Goal: Task Accomplishment & Management: Complete application form

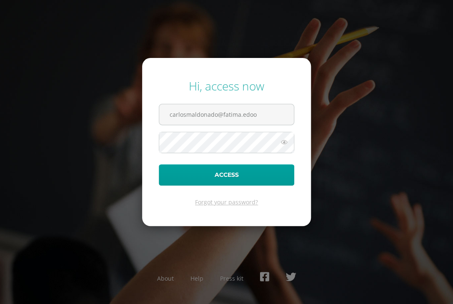
type input "carlosmaldonado@fatima.edoo"
click at [235, 155] on form "Hi, access now carlosmaldonado@fatima.edoo Access Forgot your password?" at bounding box center [226, 142] width 169 height 168
click at [159, 164] on button "Access" at bounding box center [226, 174] width 135 height 21
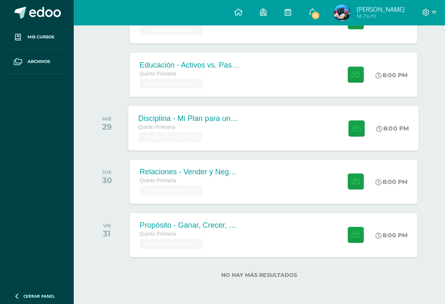
scroll to position [288, 0]
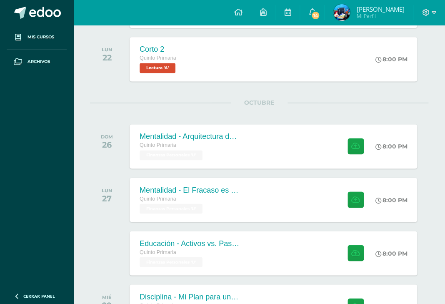
click at [347, 10] on img at bounding box center [341, 12] width 17 height 17
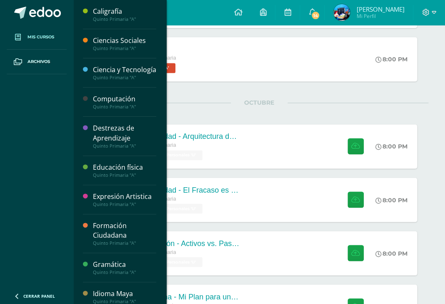
click at [52, 38] on span "Mis cursos" at bounding box center [41, 37] width 27 height 7
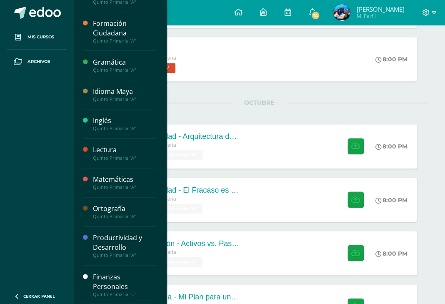
scroll to position [466, 0]
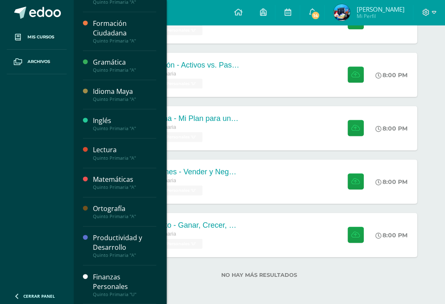
click at [123, 278] on div "Finanzas Personales" at bounding box center [124, 281] width 63 height 19
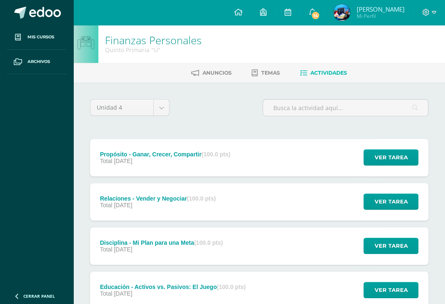
click at [255, 79] on link "Temas" at bounding box center [266, 72] width 28 height 13
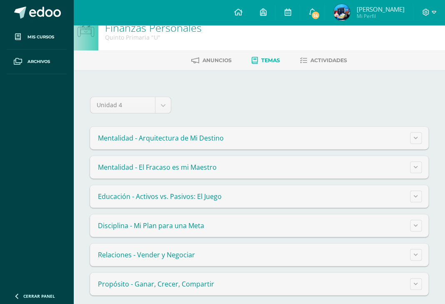
scroll to position [18, 0]
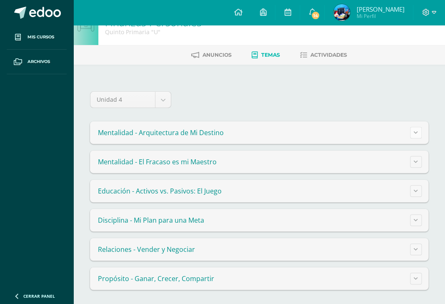
click at [416, 131] on icon at bounding box center [416, 132] width 4 height 5
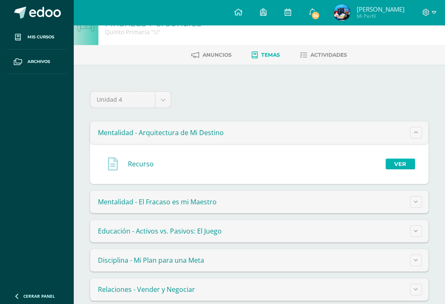
click at [388, 159] on link "Ver" at bounding box center [401, 163] width 30 height 11
click at [316, 58] on span "Actividades" at bounding box center [329, 55] width 37 height 6
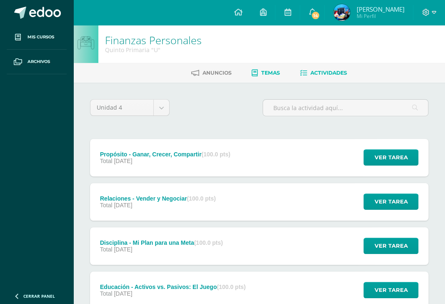
click at [278, 73] on span "Temas" at bounding box center [270, 73] width 19 height 6
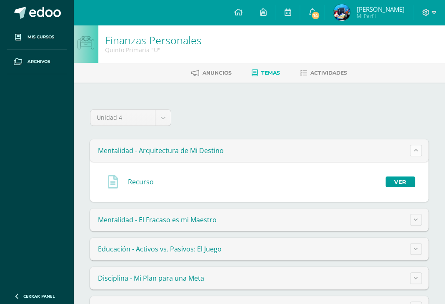
click at [416, 151] on icon at bounding box center [416, 150] width 4 height 5
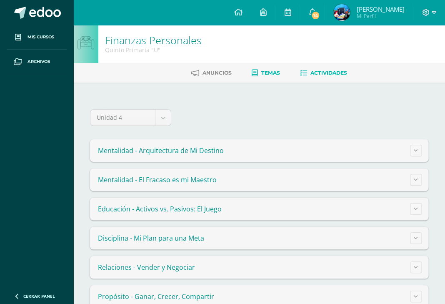
click at [319, 79] on link "Actividades" at bounding box center [323, 72] width 47 height 13
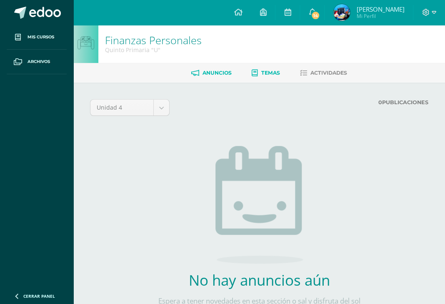
click at [262, 73] on span "Temas" at bounding box center [270, 73] width 19 height 6
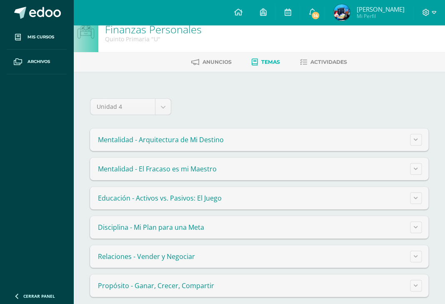
scroll to position [18, 0]
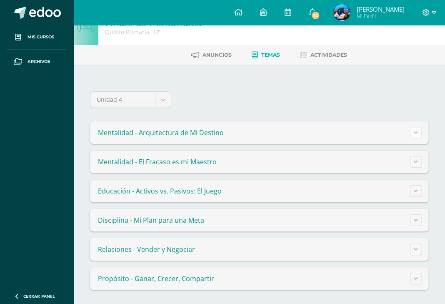
click at [420, 130] on button at bounding box center [416, 133] width 12 height 12
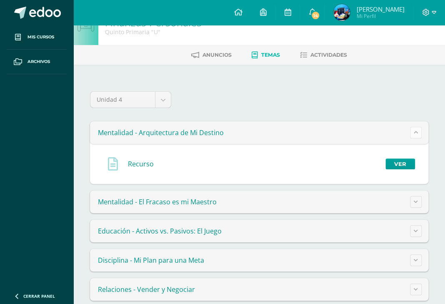
click at [418, 131] on button at bounding box center [416, 133] width 12 height 12
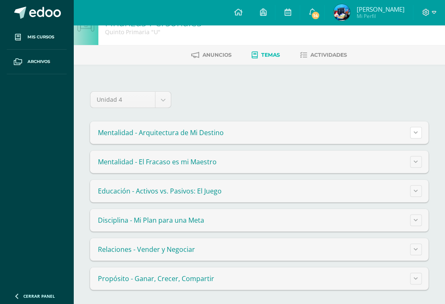
scroll to position [0, 0]
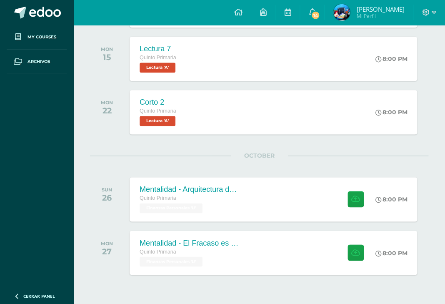
scroll to position [258, 0]
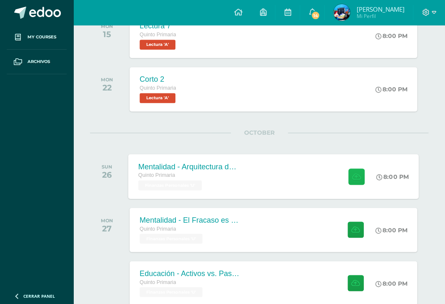
click at [354, 176] on icon at bounding box center [356, 176] width 9 height 7
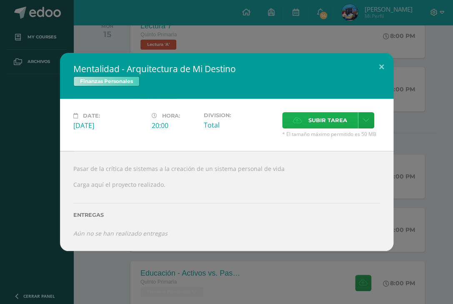
click at [345, 128] on span "Subir tarea" at bounding box center [327, 120] width 39 height 15
click at [0, 0] on input "Subir tarea" at bounding box center [0, 0] width 0 height 0
click at [367, 124] on icon at bounding box center [366, 120] width 6 height 7
click at [338, 127] on div "Date: Sunday 26 de October Hora: 20:00 Division: Total" at bounding box center [226, 125] width 333 height 52
click at [338, 127] on span "Subir tarea" at bounding box center [327, 120] width 39 height 15
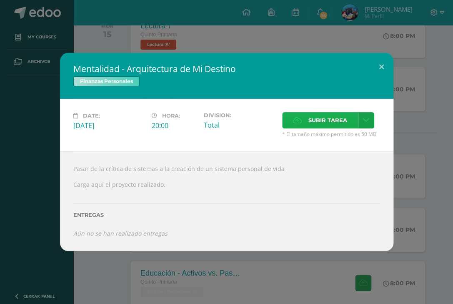
click at [0, 0] on input "Subir tarea" at bounding box center [0, 0] width 0 height 0
click at [326, 127] on span "Subir tarea" at bounding box center [327, 120] width 39 height 15
click at [0, 0] on input "Subir tarea" at bounding box center [0, 0] width 0 height 0
click at [377, 75] on button at bounding box center [382, 67] width 24 height 28
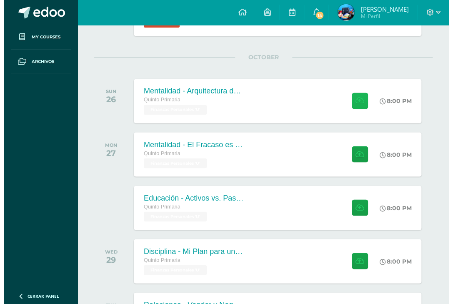
scroll to position [357, 0]
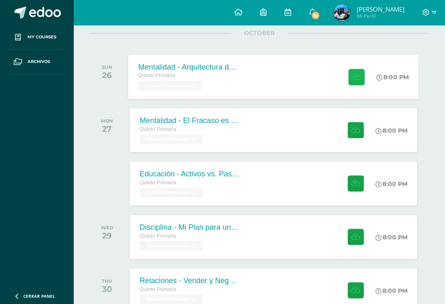
click at [356, 75] on icon at bounding box center [356, 76] width 9 height 7
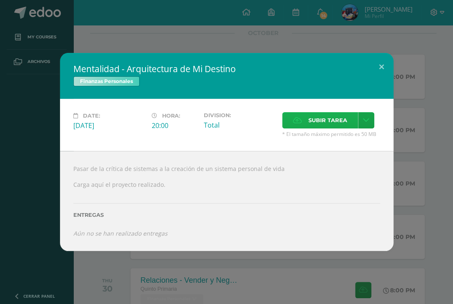
click at [334, 128] on span "Subir tarea" at bounding box center [327, 120] width 39 height 15
click at [0, 0] on input "Subir tarea" at bounding box center [0, 0] width 0 height 0
click at [389, 81] on button at bounding box center [382, 67] width 24 height 28
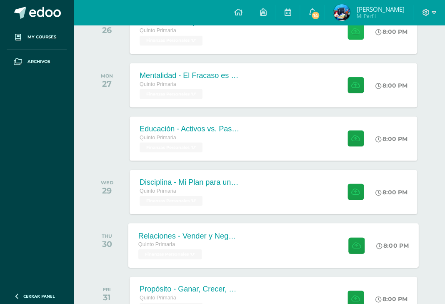
scroll to position [466, 0]
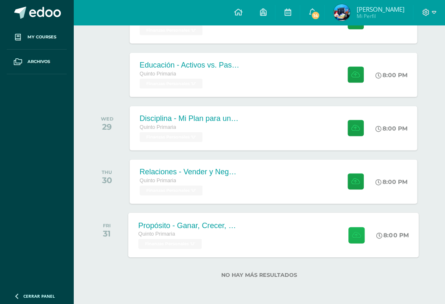
click at [351, 230] on button at bounding box center [356, 234] width 16 height 16
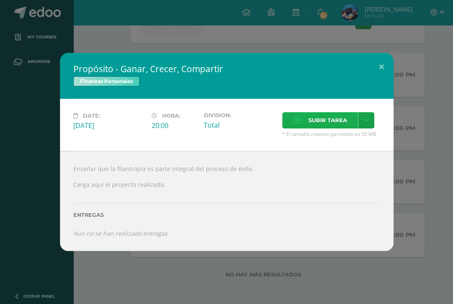
click at [330, 128] on span "Subir tarea" at bounding box center [327, 120] width 39 height 15
click at [0, 0] on input "Subir tarea" at bounding box center [0, 0] width 0 height 0
click at [366, 75] on h2 "Propósito - Ganar, Crecer, Compartir" at bounding box center [226, 69] width 307 height 12
click at [379, 77] on button at bounding box center [382, 67] width 24 height 28
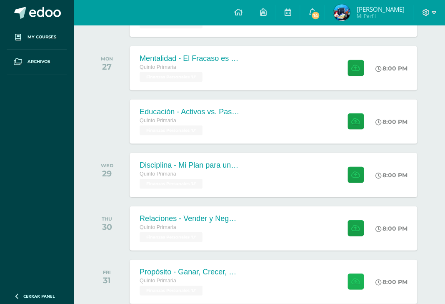
scroll to position [243, 0]
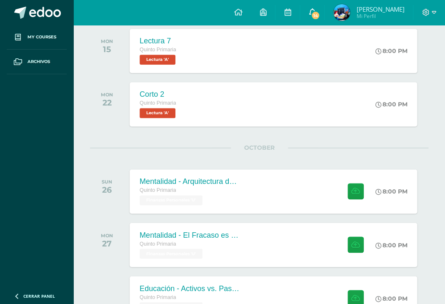
click at [312, 14] on icon at bounding box center [312, 12] width 7 height 8
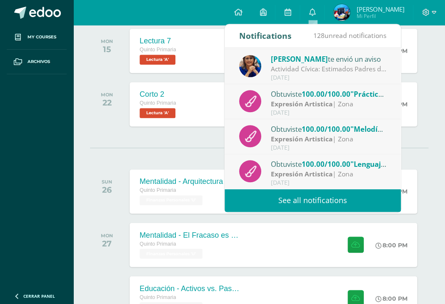
scroll to position [21, 0]
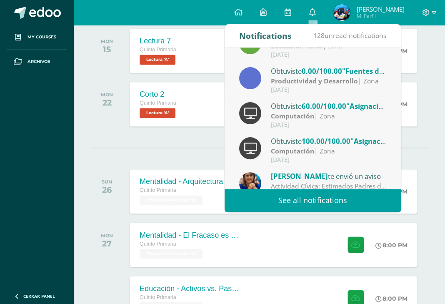
click at [95, 148] on div "OCTOBER SUN 26 Mentalidad - Arquitectura de Mi Destino Quinto Primaria Finanzas…" at bounding box center [259, 181] width 338 height 67
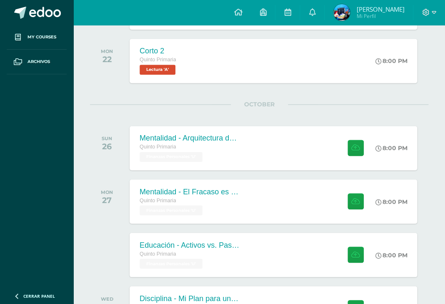
scroll to position [332, 0]
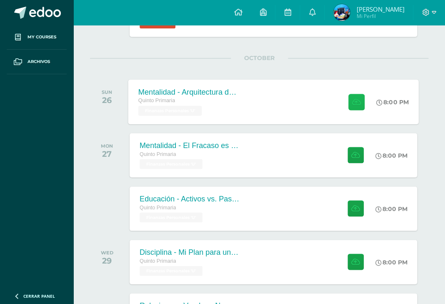
click at [354, 100] on icon at bounding box center [356, 101] width 9 height 7
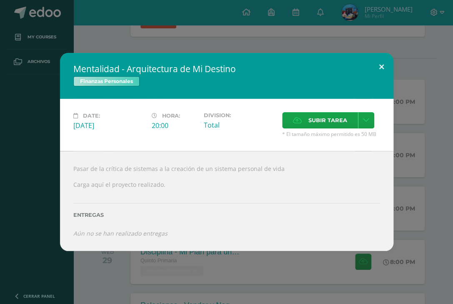
click at [377, 81] on button at bounding box center [382, 67] width 24 height 28
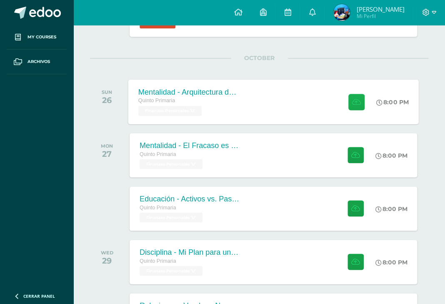
click at [347, 104] on span at bounding box center [354, 101] width 20 height 16
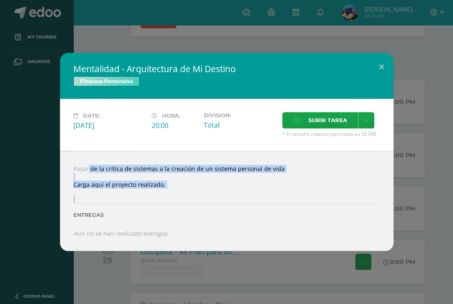
drag, startPoint x: 70, startPoint y: 174, endPoint x: 281, endPoint y: 199, distance: 212.4
click at [281, 199] on div "Pasar de la crítica de sistemas a la creación de un sistema personal de vida Ca…" at bounding box center [226, 201] width 333 height 100
click at [140, 195] on div at bounding box center [226, 191] width 307 height 7
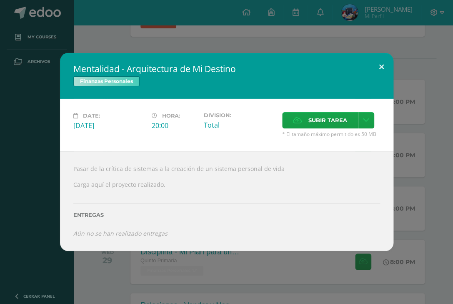
click at [379, 79] on button at bounding box center [382, 67] width 24 height 28
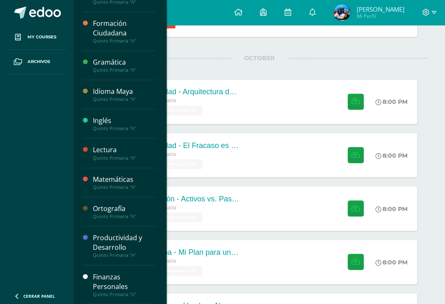
scroll to position [222, 0]
click at [80, 286] on div "Caligrafía Quinto Primaria "A" Ciencias Sociales Quinto Primaria "A" Ciencia y …" at bounding box center [119, 152] width 93 height 304
click at [95, 286] on div "Finanzas Personales" at bounding box center [124, 281] width 63 height 19
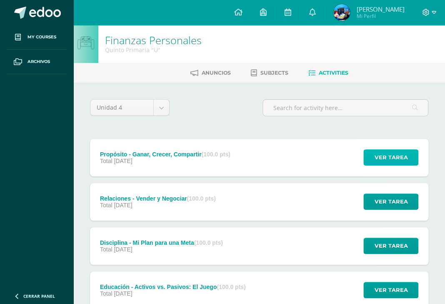
click at [401, 150] on span "Ver tarea" at bounding box center [390, 157] width 33 height 15
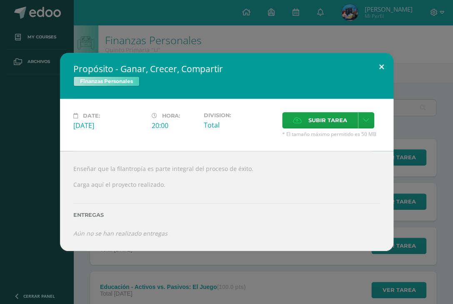
click at [381, 73] on button at bounding box center [382, 67] width 24 height 28
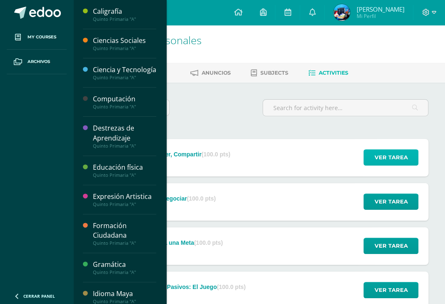
scroll to position [222, 0]
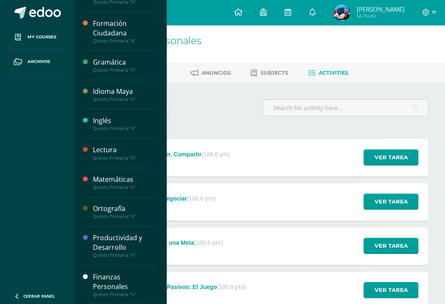
click at [112, 282] on div "Finanzas Personales" at bounding box center [124, 281] width 63 height 19
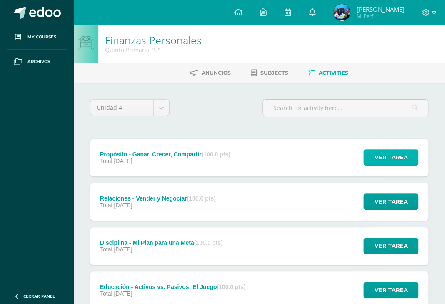
click at [386, 150] on span "Ver tarea" at bounding box center [390, 157] width 33 height 15
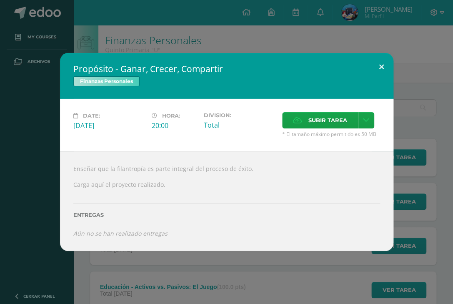
click at [378, 71] on button at bounding box center [382, 67] width 24 height 28
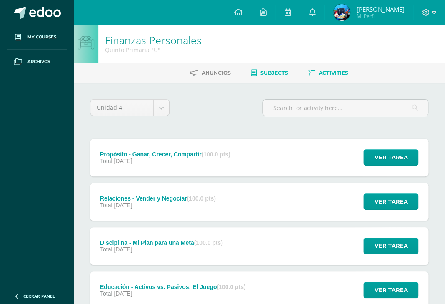
click at [256, 68] on link "Subjects" at bounding box center [270, 72] width 38 height 13
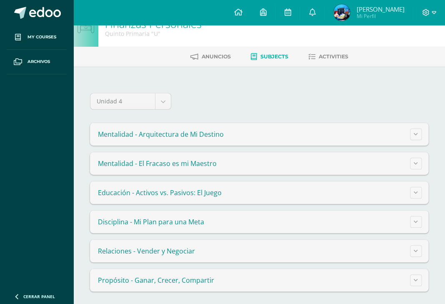
scroll to position [18, 0]
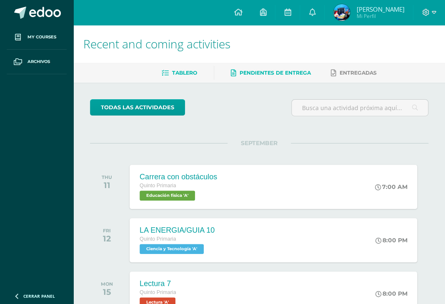
click at [258, 74] on span "Pendientes de entrega" at bounding box center [275, 73] width 71 height 6
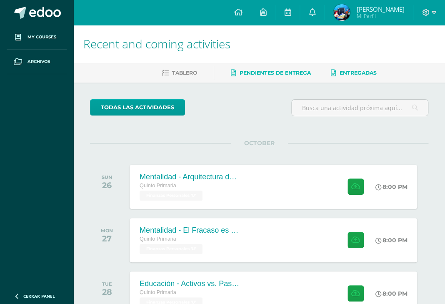
click at [365, 73] on span "Entregadas" at bounding box center [358, 73] width 37 height 6
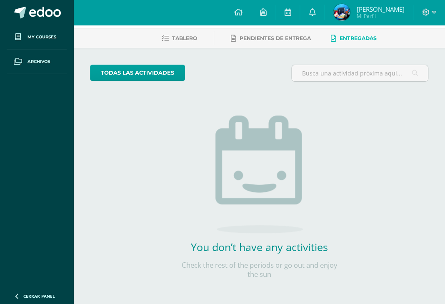
scroll to position [35, 0]
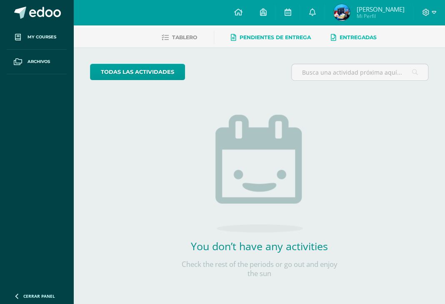
click at [257, 36] on span "Pendientes de entrega" at bounding box center [275, 37] width 71 height 6
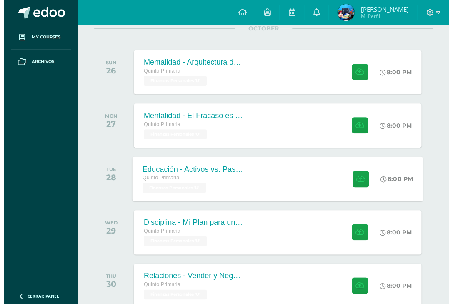
scroll to position [85, 0]
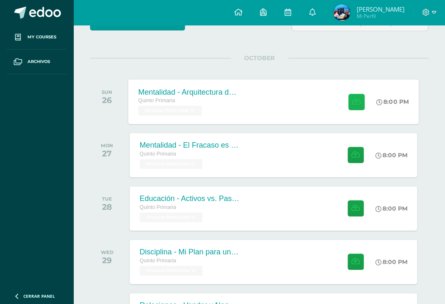
click at [354, 107] on button at bounding box center [356, 101] width 16 height 16
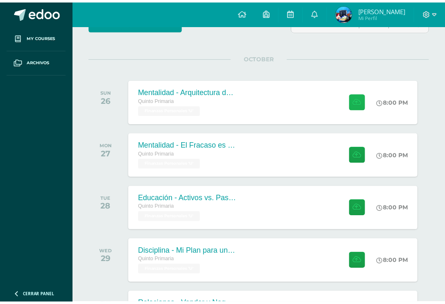
scroll to position [222, 0]
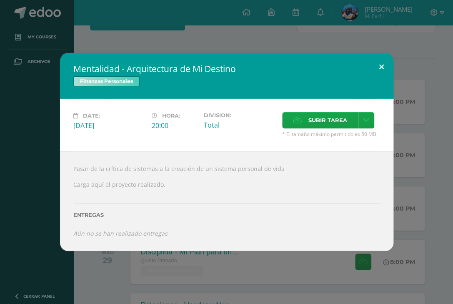
click at [379, 79] on button at bounding box center [382, 67] width 24 height 28
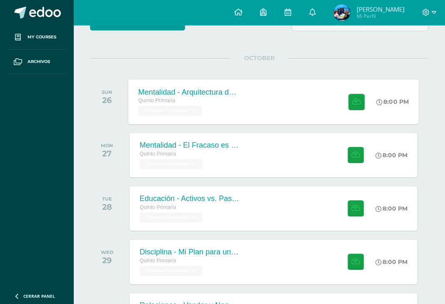
click at [217, 95] on div "Mentalidad - Arquitectura de Mi Destino" at bounding box center [188, 92] width 101 height 9
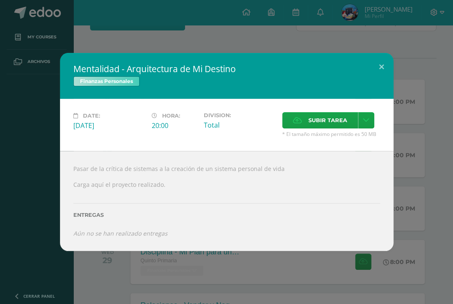
drag, startPoint x: 338, startPoint y: 150, endPoint x: 228, endPoint y: 137, distance: 111.3
click at [228, 137] on div "Date: Sunday 26 de October Hora: 20:00 Division: Total" at bounding box center [226, 125] width 333 height 52
click at [248, 75] on h2 "Mentalidad - Arquitectura de Mi Destino" at bounding box center [226, 69] width 307 height 12
click at [239, 151] on div "Date: Sunday 26 de October Hora: 20:00 Division: Total" at bounding box center [226, 125] width 333 height 52
click at [288, 138] on span "* El tamaño máximo permitido es 50 MB" at bounding box center [331, 133] width 98 height 7
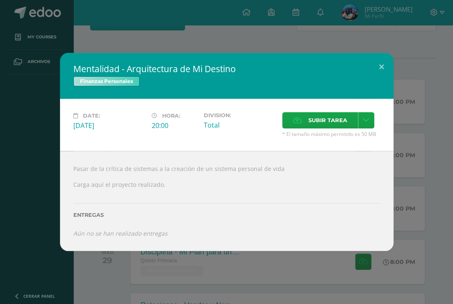
click at [254, 151] on div "Date: Sunday 26 de October Hora: 20:00 Division: Total" at bounding box center [226, 125] width 333 height 52
click at [256, 151] on div "Date: Sunday 26 de October Hora: 20:00 Division: Total" at bounding box center [226, 125] width 333 height 52
drag, startPoint x: 286, startPoint y: 144, endPoint x: 328, endPoint y: 149, distance: 41.6
click at [328, 138] on span "* El tamaño máximo permitido es 50 MB" at bounding box center [331, 133] width 98 height 7
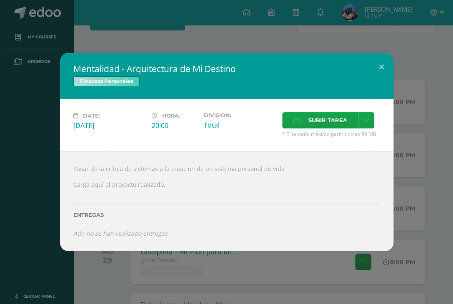
click at [328, 138] on span "* El tamaño máximo permitido es 50 MB" at bounding box center [331, 133] width 98 height 7
click at [308, 171] on div "Pasar de la crítica de sistemas a la creación de un sistema personal de vida Ca…" at bounding box center [226, 201] width 333 height 100
drag, startPoint x: 284, startPoint y: 144, endPoint x: 402, endPoint y: 152, distance: 117.8
click at [402, 152] on div "Mentalidad - Arquitectura de Mi Destino Finanzas Personales Date: Sunday 26 de …" at bounding box center [226, 152] width 446 height 198
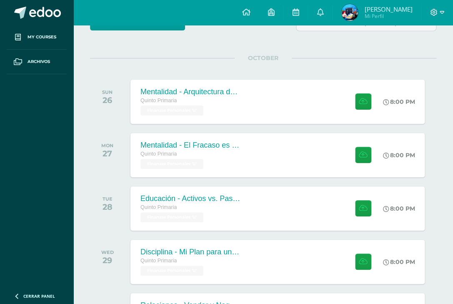
click at [344, 165] on div "Pasar de la crítica de sistemas a la creación de un sistema personal de vida Ca…" at bounding box center [227, 196] width 300 height 90
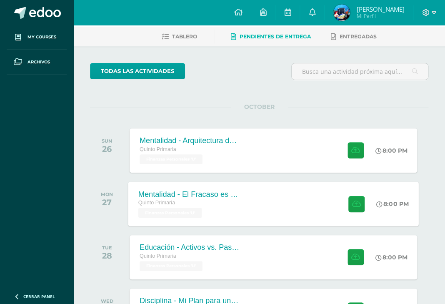
scroll to position [0, 0]
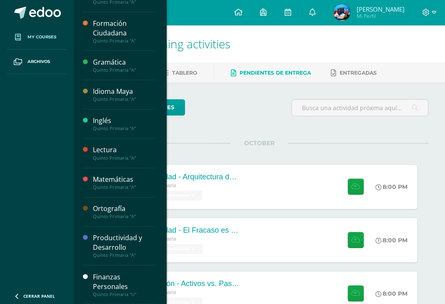
click at [38, 33] on link "My courses" at bounding box center [37, 37] width 60 height 25
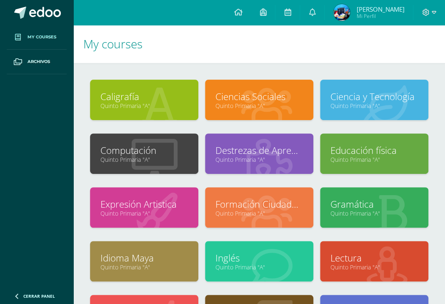
scroll to position [87, 0]
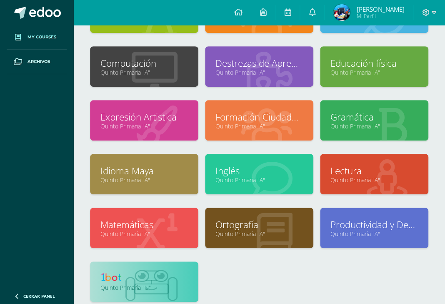
click at [102, 276] on img at bounding box center [112, 277] width 25 height 10
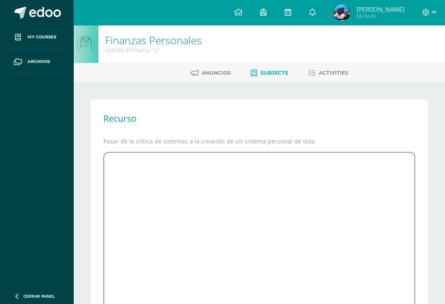
scroll to position [81, 0]
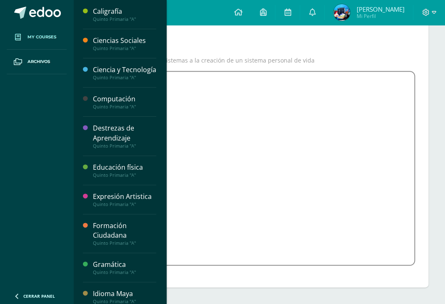
click at [18, 31] on span at bounding box center [17, 37] width 15 height 15
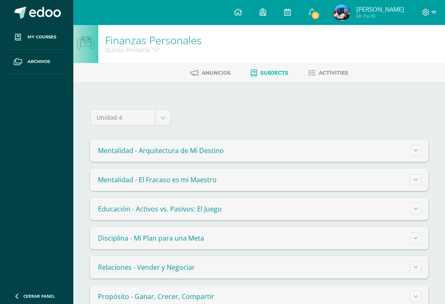
scroll to position [18, 0]
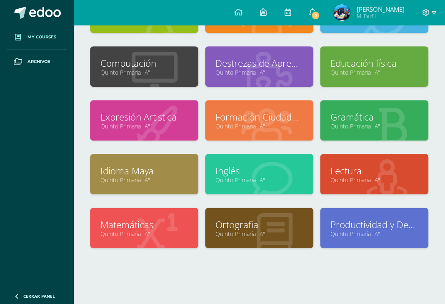
scroll to position [87, 0]
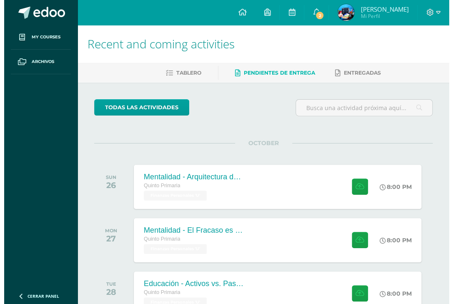
scroll to position [222, 0]
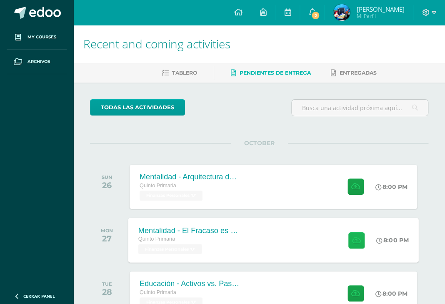
click at [350, 238] on button at bounding box center [356, 240] width 16 height 16
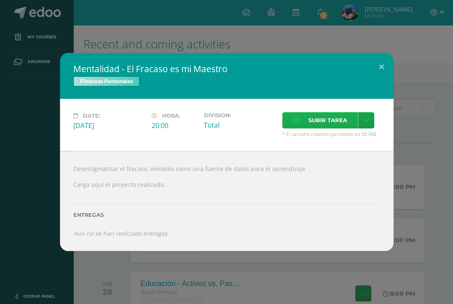
click at [323, 126] on span "Subir tarea" at bounding box center [327, 120] width 39 height 15
click at [0, 0] on input "Subir tarea" at bounding box center [0, 0] width 0 height 0
click at [382, 81] on button at bounding box center [382, 67] width 24 height 28
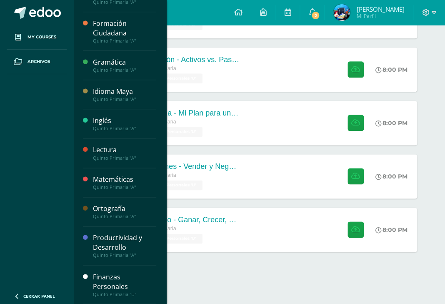
scroll to position [219, 0]
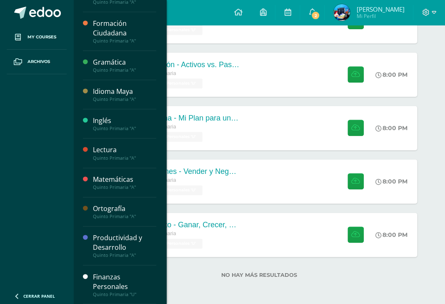
click at [107, 284] on div "Finanzas Personales" at bounding box center [124, 281] width 63 height 19
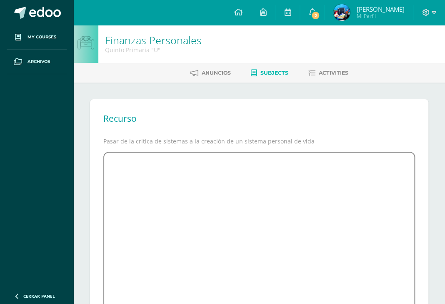
scroll to position [81, 0]
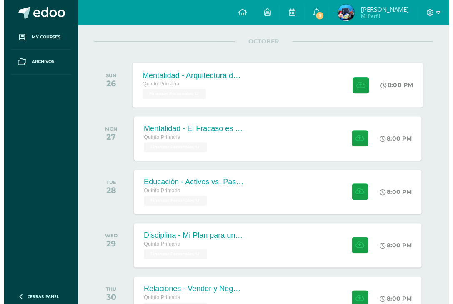
scroll to position [85, 0]
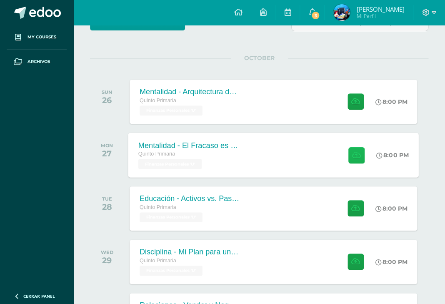
click at [356, 152] on icon at bounding box center [356, 154] width 9 height 7
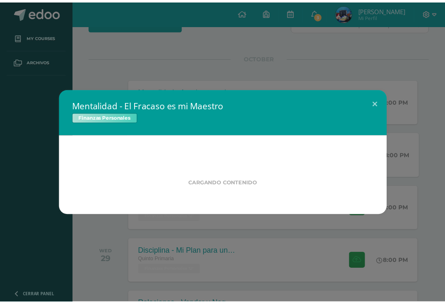
scroll to position [222, 0]
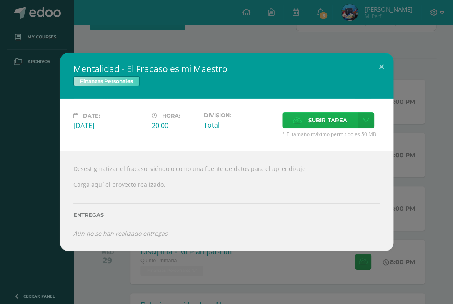
click at [344, 128] on span "Subir tarea" at bounding box center [327, 120] width 39 height 15
click at [0, 0] on input "Subir tarea" at bounding box center [0, 0] width 0 height 0
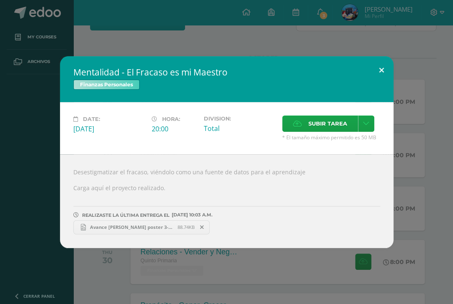
click at [378, 75] on button at bounding box center [382, 70] width 24 height 28
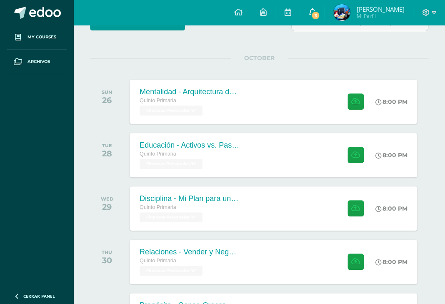
click at [316, 15] on span "3" at bounding box center [315, 15] width 9 height 9
click at [81, 122] on div "todas las Actividades You don’t have any activities Check the rest of the perio…" at bounding box center [259, 190] width 372 height 387
click at [306, 13] on link "0" at bounding box center [312, 12] width 24 height 25
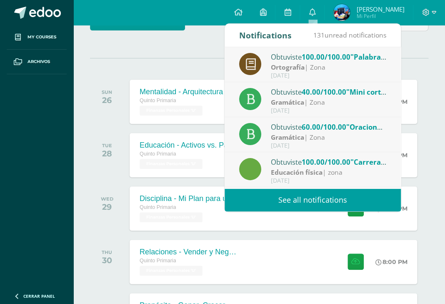
click at [145, 60] on div "OCTOBER SUN 26 Mentalidad - Arquitectura de Mi Destino Quinto Primaria Finanzas…" at bounding box center [259, 91] width 338 height 67
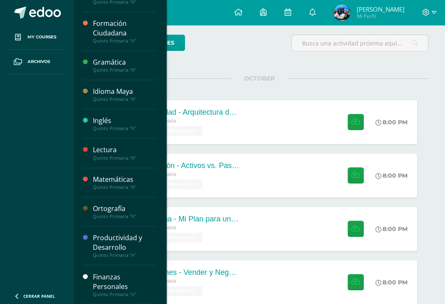
scroll to position [134, 0]
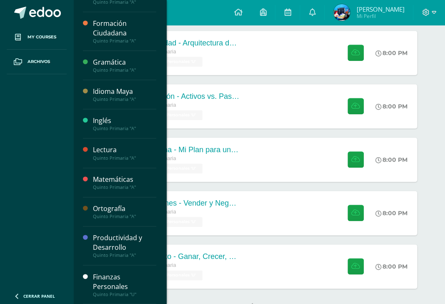
click at [115, 278] on div "Finanzas Personales" at bounding box center [124, 281] width 63 height 19
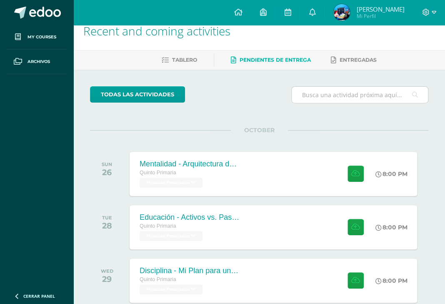
scroll to position [0, 0]
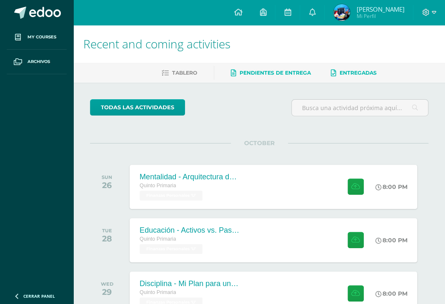
click at [342, 77] on link "Entregadas" at bounding box center [354, 72] width 46 height 13
click at [170, 78] on link "Tablero" at bounding box center [179, 72] width 35 height 13
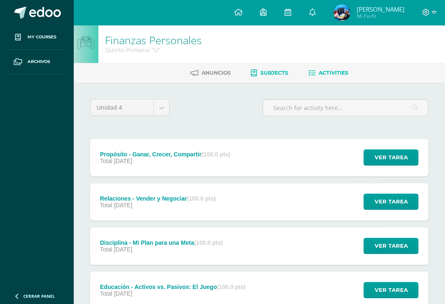
click at [284, 71] on span "Subjects" at bounding box center [275, 73] width 28 height 6
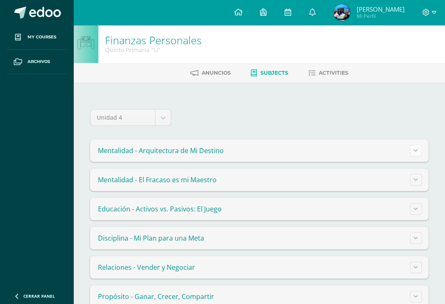
click at [411, 155] on button at bounding box center [416, 151] width 12 height 12
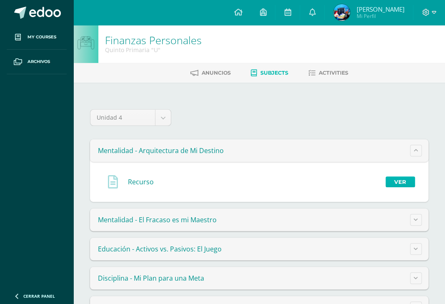
click at [390, 177] on link "Ver" at bounding box center [401, 181] width 30 height 11
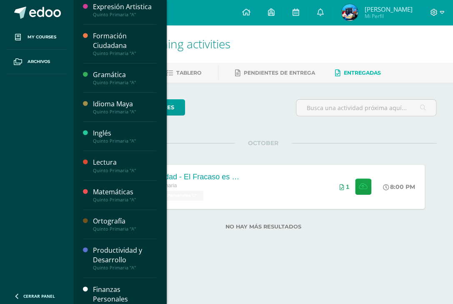
scroll to position [222, 0]
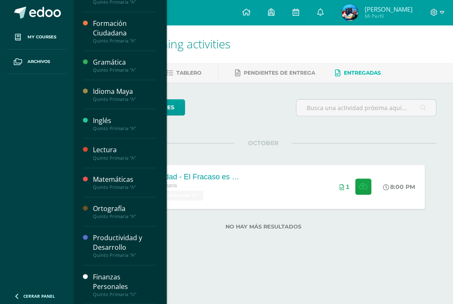
click at [115, 284] on div "Finanzas Personales" at bounding box center [124, 281] width 63 height 19
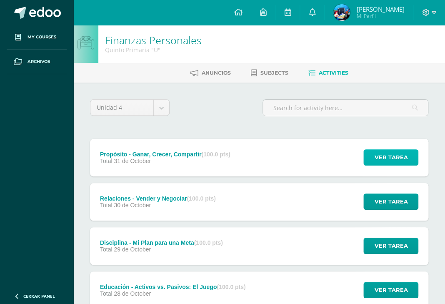
click at [381, 150] on span "Ver tarea" at bounding box center [390, 157] width 33 height 15
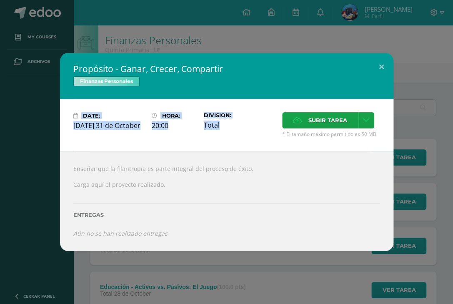
drag, startPoint x: 81, startPoint y: 219, endPoint x: 238, endPoint y: 85, distance: 206.4
click at [235, 84] on div "Propósito - Ganar, Crecer, Compartir Finanzas Personales Date: [DATE] 31 de Oct…" at bounding box center [226, 152] width 333 height 198
click at [372, 68] on button at bounding box center [382, 67] width 24 height 28
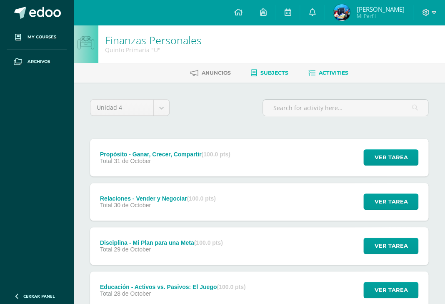
click at [252, 70] on icon at bounding box center [254, 73] width 6 height 7
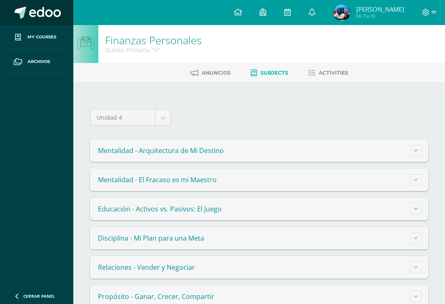
scroll to position [18, 0]
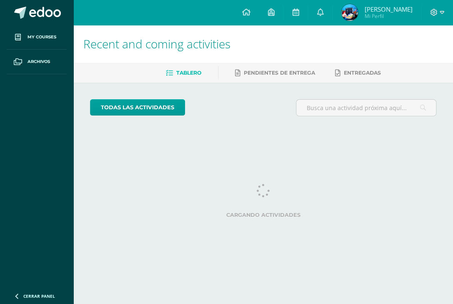
scroll to position [222, 0]
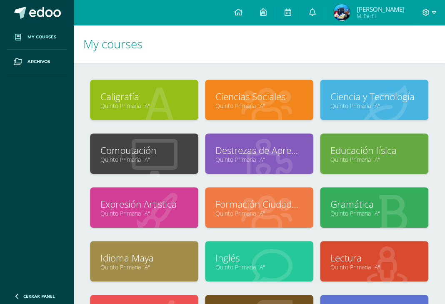
click at [49, 37] on span "My courses" at bounding box center [42, 37] width 29 height 7
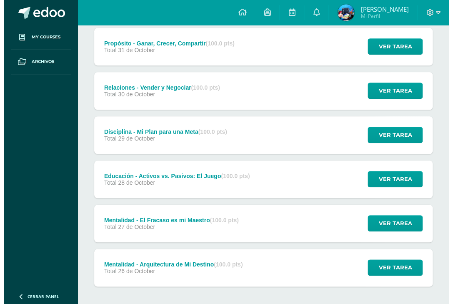
scroll to position [117, 0]
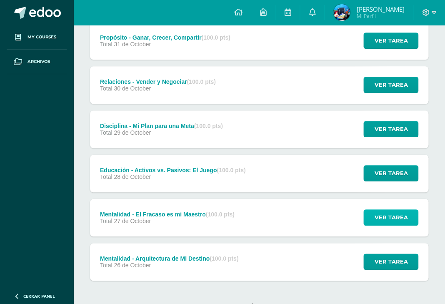
click at [402, 210] on span "Ver tarea" at bounding box center [390, 217] width 33 height 15
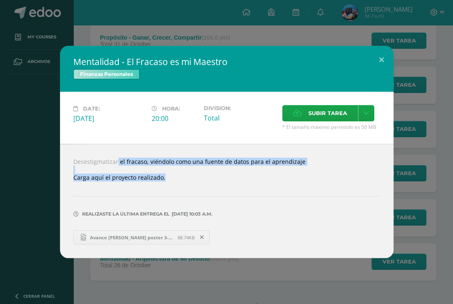
drag, startPoint x: 105, startPoint y: 174, endPoint x: 247, endPoint y: 190, distance: 142.2
click at [247, 190] on div "Desestigmatizar el fracaso, viéndolo como una fuente de datos para el aprendiza…" at bounding box center [226, 201] width 333 height 114
click at [292, 182] on div "Desestigmatizar el fracaso, viéndolo como una fuente de datos para el aprendiza…" at bounding box center [226, 201] width 333 height 114
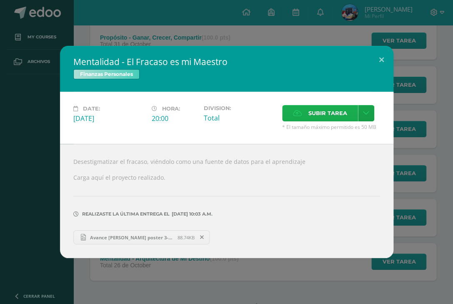
click at [335, 121] on span "Subir tarea" at bounding box center [327, 112] width 39 height 15
click at [0, 0] on input "Subir tarea" at bounding box center [0, 0] width 0 height 0
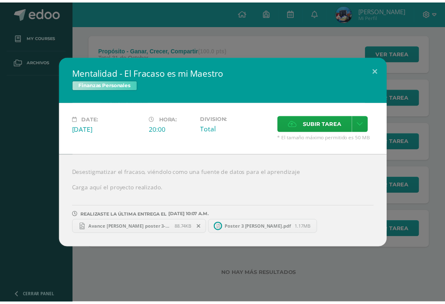
scroll to position [73, 0]
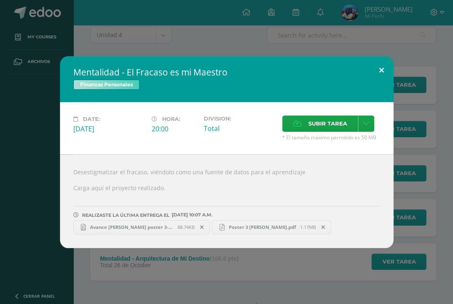
click at [380, 64] on button at bounding box center [382, 70] width 24 height 28
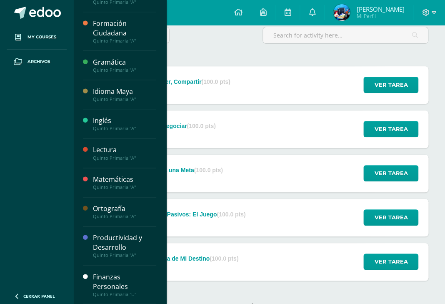
scroll to position [222, 0]
click at [116, 282] on div "Finanzas Personales" at bounding box center [124, 281] width 63 height 19
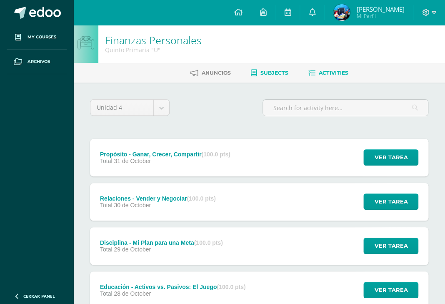
click at [269, 77] on link "Subjects" at bounding box center [270, 72] width 38 height 13
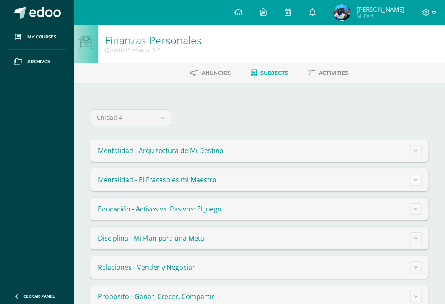
click at [419, 175] on button at bounding box center [416, 180] width 12 height 12
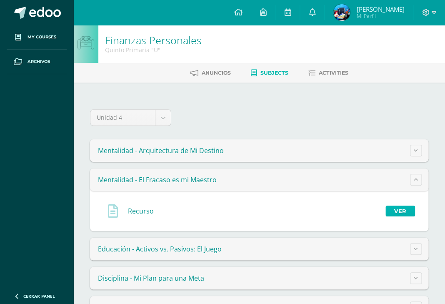
click at [395, 215] on link "Ver" at bounding box center [401, 211] width 30 height 11
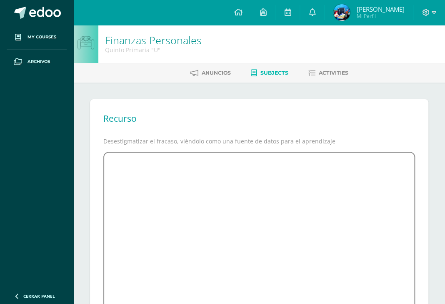
scroll to position [81, 0]
